Goal: Find specific page/section: Find specific page/section

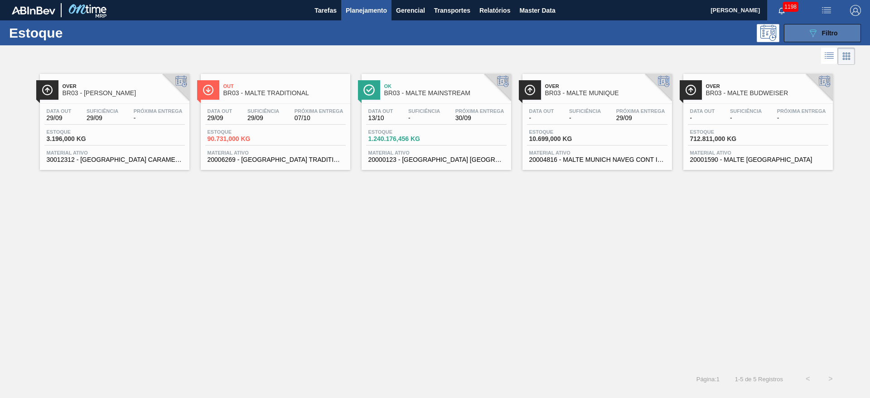
click at [821, 24] on button "089F7B8B-B2A5-4AFE-B5C0-19BA573D28AC Filtro" at bounding box center [822, 33] width 77 height 18
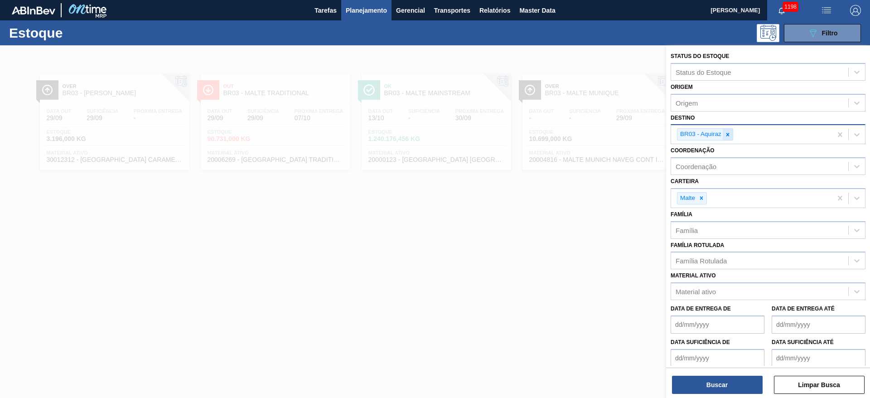
click at [729, 131] on icon at bounding box center [727, 134] width 6 height 6
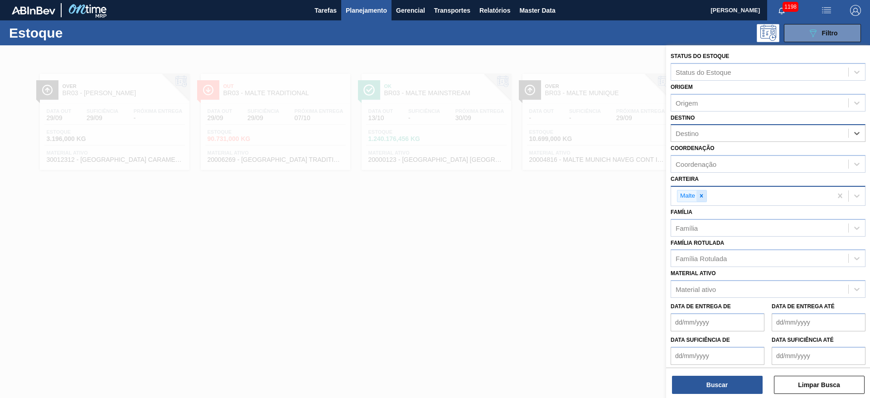
click at [702, 194] on icon at bounding box center [701, 196] width 6 height 6
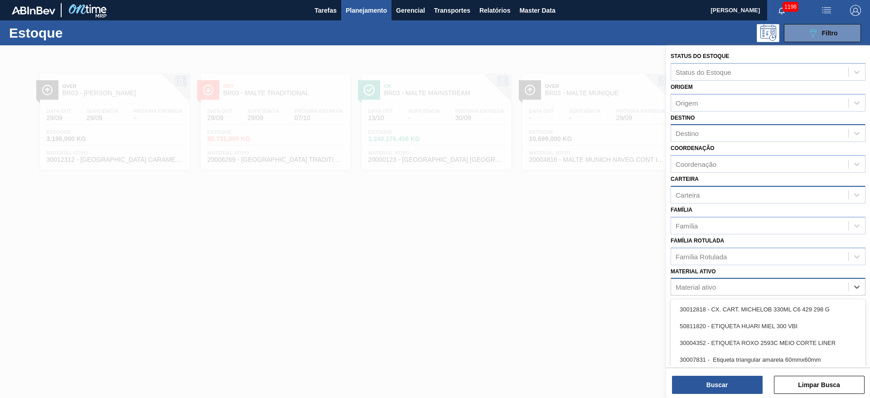
click at [708, 286] on div "Material ativo" at bounding box center [695, 287] width 40 height 8
type ativo "t"
type ativo "l"
type ativo "t"
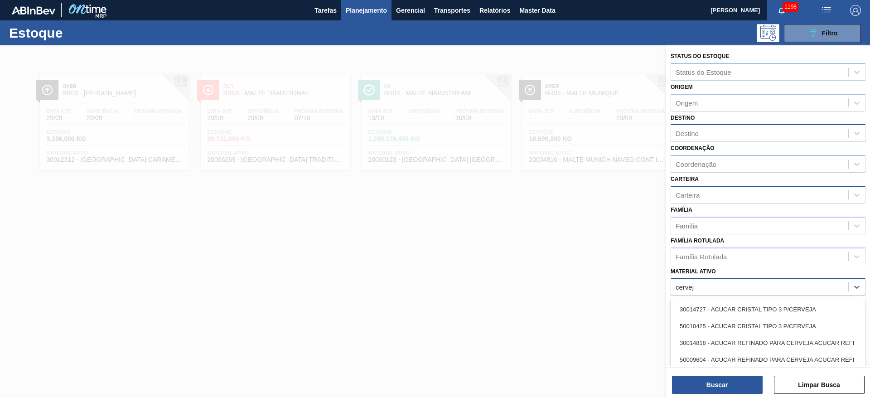
type ativo "cerveja"
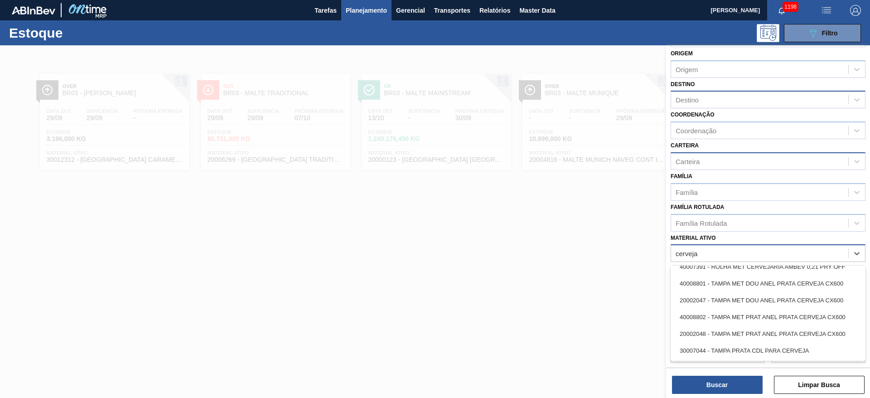
scroll to position [35, 0]
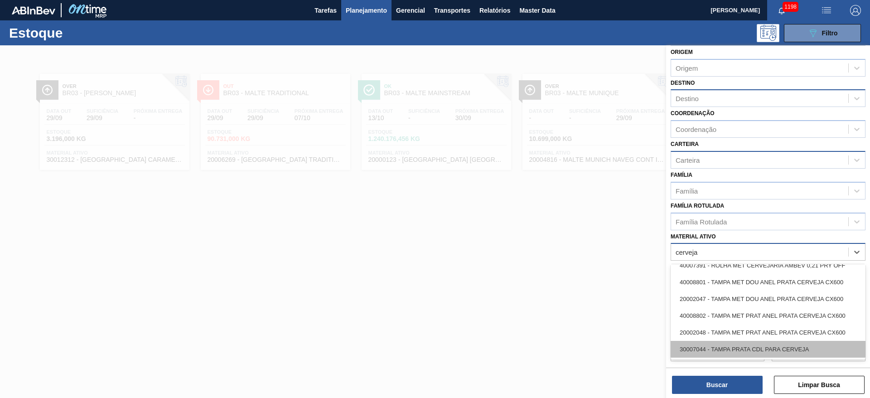
click at [742, 351] on div "30007044 - TAMPA PRATA CDL PARA CERVEJA" at bounding box center [767, 349] width 195 height 17
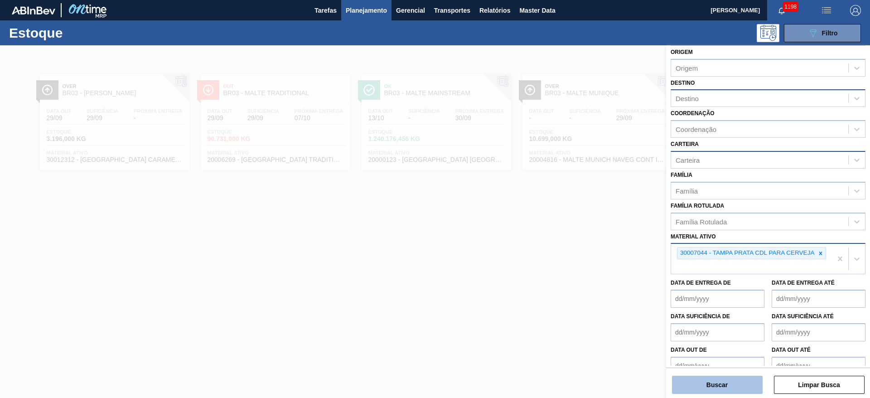
click at [729, 380] on button "Buscar" at bounding box center [717, 385] width 91 height 18
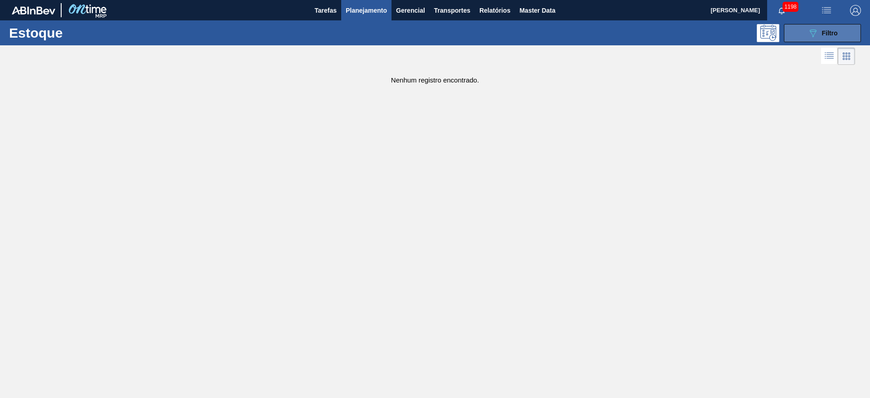
click at [806, 34] on button "089F7B8B-B2A5-4AFE-B5C0-19BA573D28AC Filtro" at bounding box center [822, 33] width 77 height 18
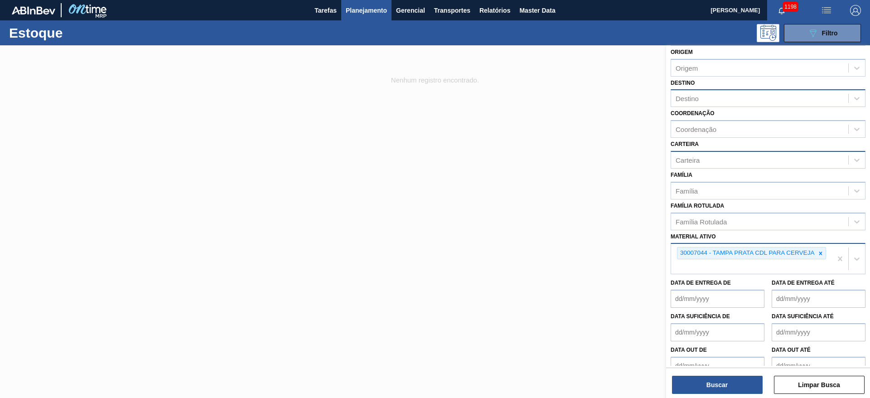
drag, startPoint x: 527, startPoint y: 7, endPoint x: 372, endPoint y: 11, distance: 154.5
click at [527, 7] on span "Master Data" at bounding box center [537, 10] width 36 height 11
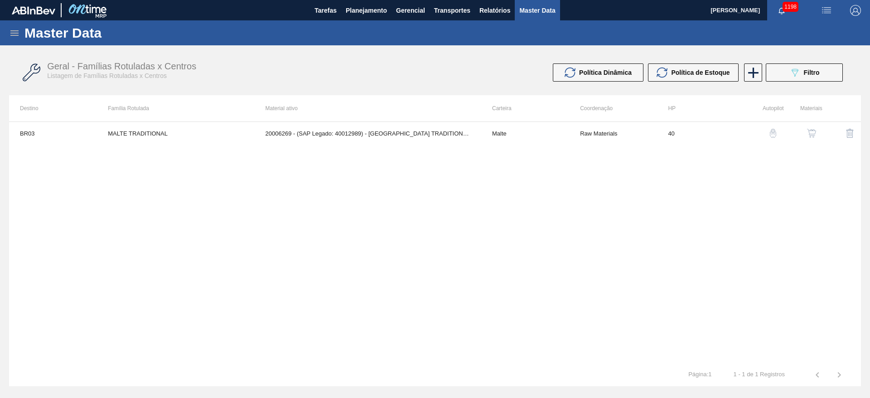
click at [16, 34] on icon at bounding box center [14, 33] width 11 height 11
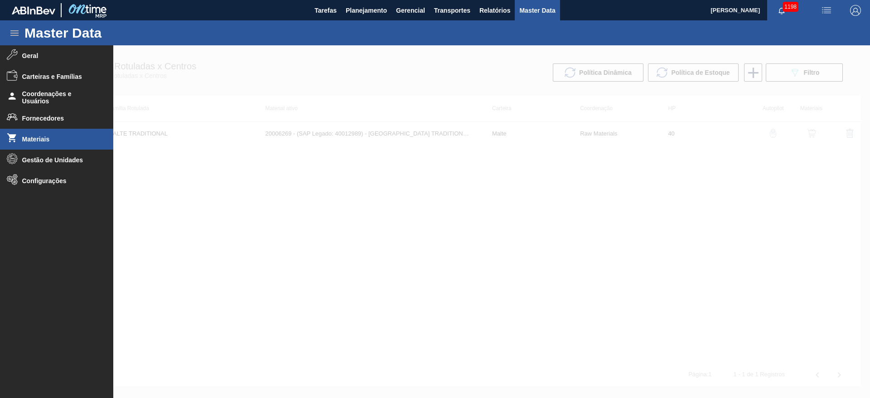
click at [31, 140] on span "Materiais" at bounding box center [59, 138] width 75 height 7
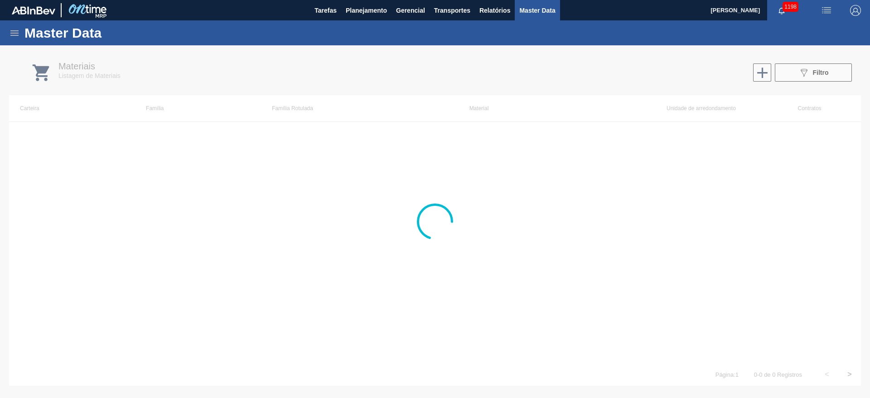
click at [806, 74] on div at bounding box center [435, 221] width 870 height 352
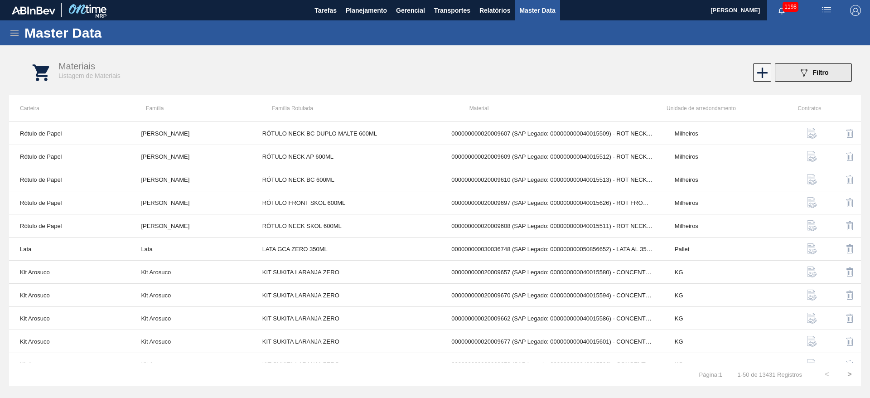
click at [802, 74] on icon "089F7B8B-B2A5-4AFE-B5C0-19BA573D28AC" at bounding box center [803, 72] width 11 height 11
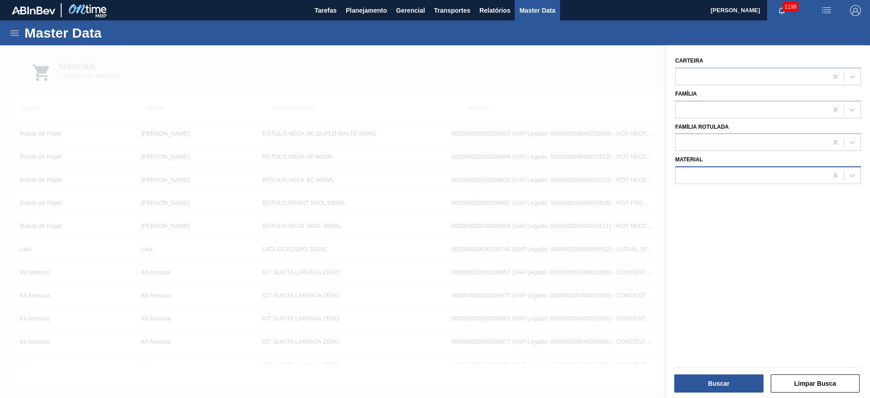
click at [708, 174] on div at bounding box center [751, 175] width 152 height 13
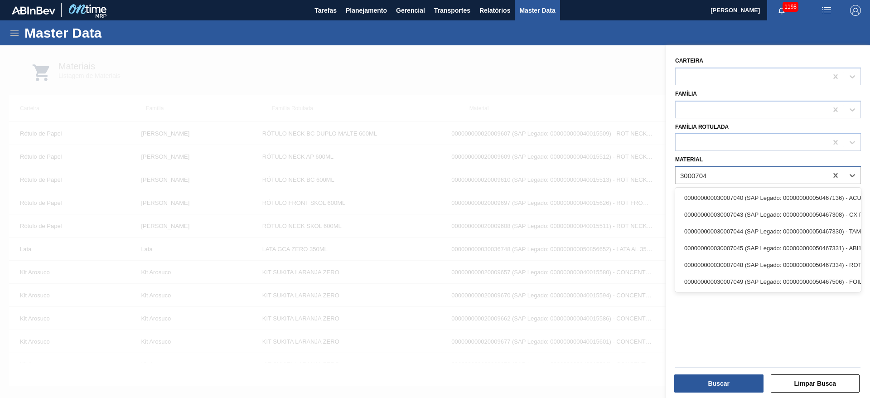
type input "30007044"
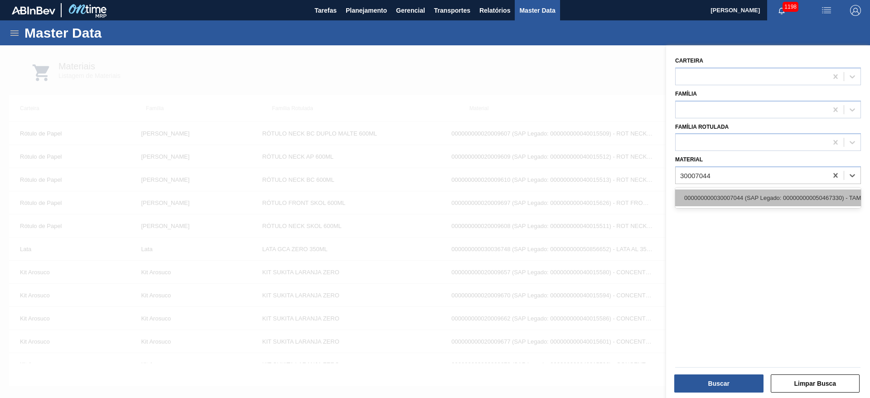
click at [715, 197] on div "000000000030007044 (SAP Legado: 000000000050467330) - TAMPA PRATA CDL PARA CERV…" at bounding box center [768, 197] width 186 height 17
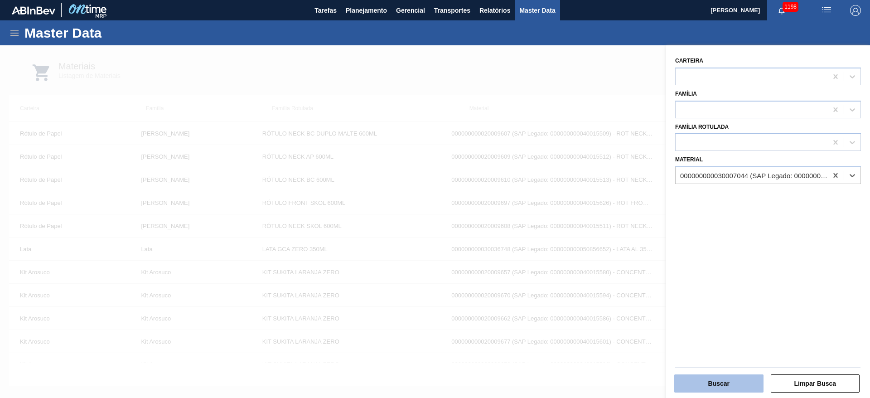
click at [725, 383] on button "Buscar" at bounding box center [718, 383] width 89 height 18
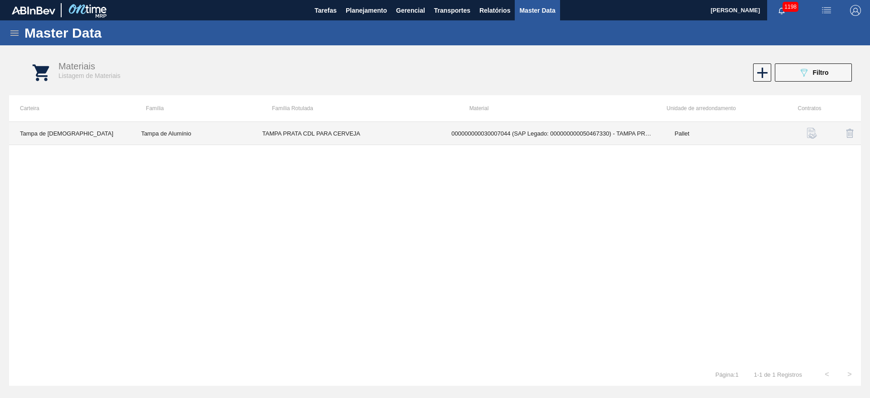
click at [472, 136] on td "000000000030007044 (SAP Legado: 000000000050467330) - TAMPA PRATA CDL PARA CERV…" at bounding box center [551, 133] width 223 height 23
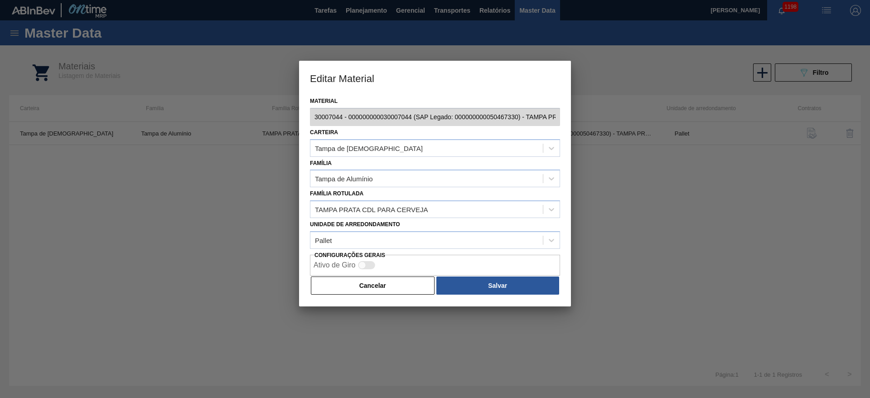
scroll to position [0, 76]
click at [593, 115] on div "Editar Material Material 30007044 - 000000000030007044 (SAP Legado: 00000000005…" at bounding box center [435, 199] width 870 height 398
click at [389, 289] on button "Cancelar" at bounding box center [373, 285] width 124 height 18
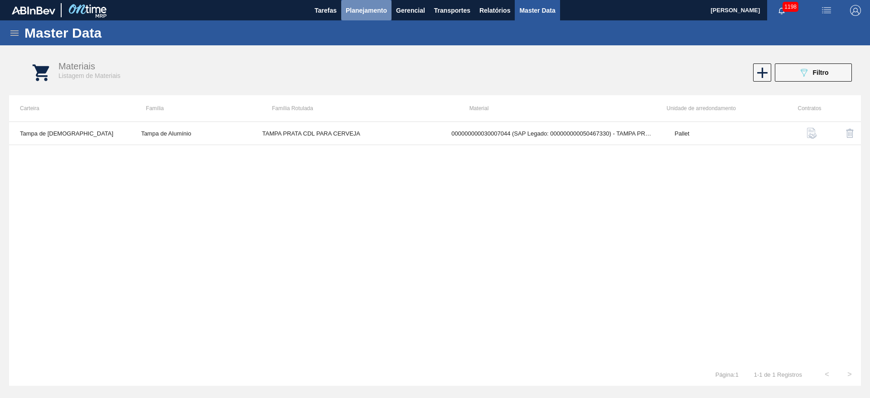
click at [364, 12] on span "Planejamento" at bounding box center [366, 10] width 41 height 11
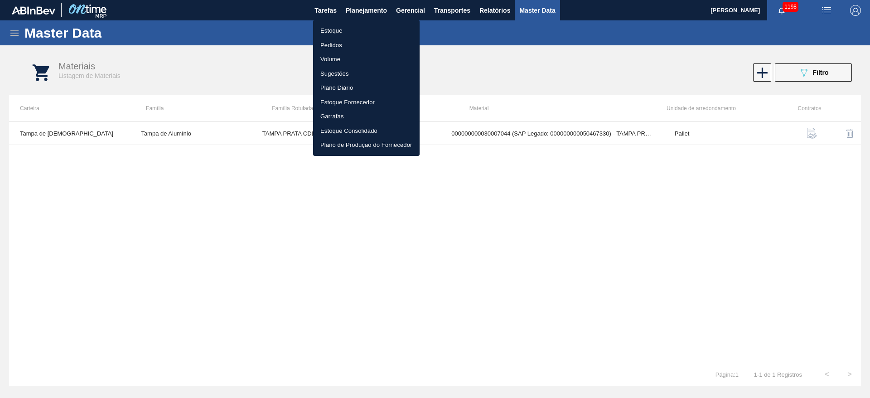
click at [326, 29] on li "Estoque" at bounding box center [366, 31] width 106 height 14
